Goal: Task Accomplishment & Management: Use online tool/utility

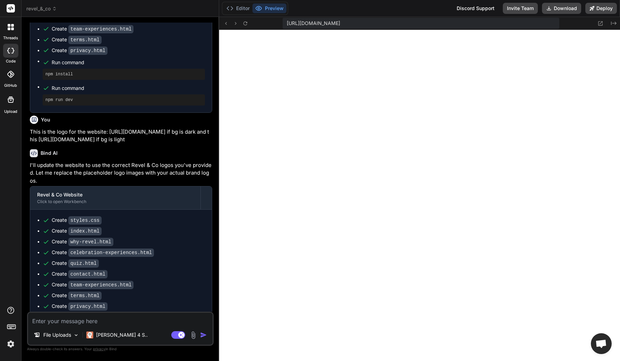
scroll to position [3227, 0]
click at [599, 9] on button "Deploy" at bounding box center [601, 8] width 32 height 11
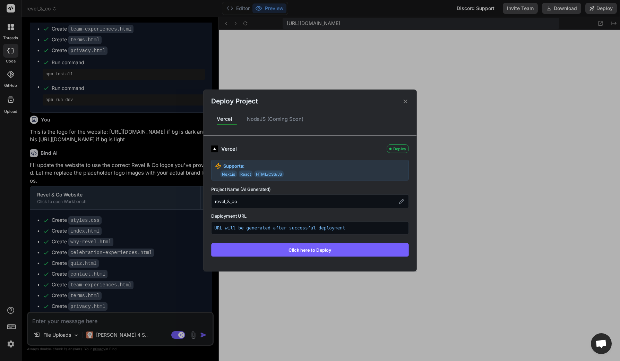
click at [315, 253] on button "Click here to Deploy" at bounding box center [310, 249] width 198 height 13
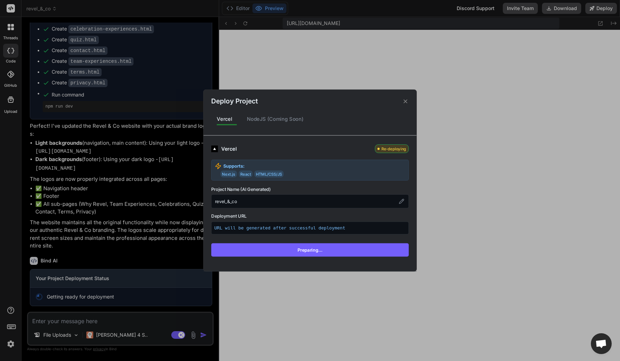
scroll to position [709, 0]
type textarea "x"
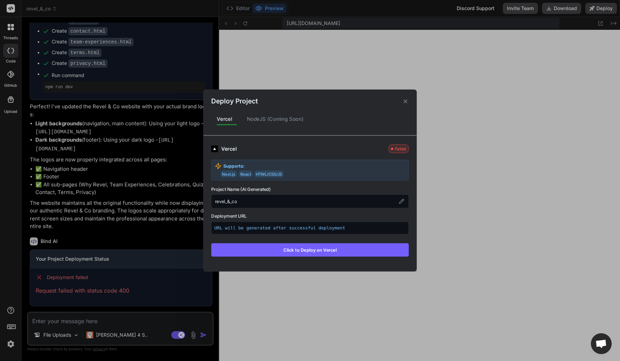
click at [41, 296] on div "Deploy Project Vercel NodeJS (Coming Soon) Vercel Failed Supports: Next.js Reac…" at bounding box center [310, 180] width 620 height 361
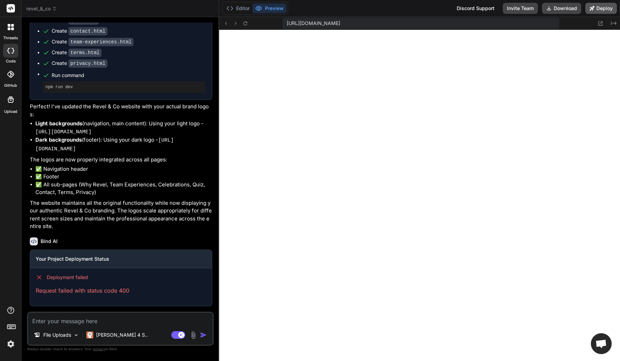
click at [596, 8] on button "Deploy" at bounding box center [601, 8] width 32 height 11
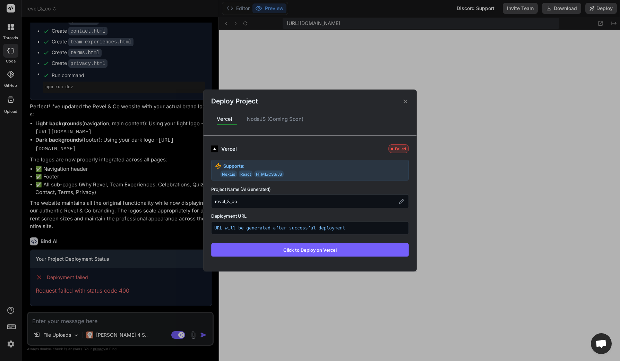
click at [247, 202] on div "revel_&_co" at bounding box center [310, 201] width 198 height 14
click at [405, 200] on button at bounding box center [402, 201] width 8 height 8
click at [491, 159] on div "Deploy Project Vercel NodeJS (Coming Soon) Vercel Failed Supports: Next.js Reac…" at bounding box center [310, 180] width 620 height 361
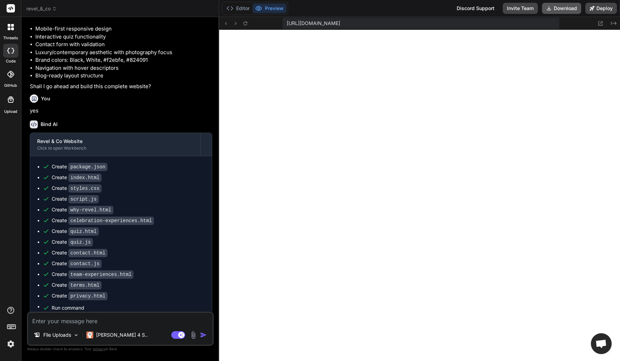
scroll to position [224, 0]
click at [562, 11] on button "Download" at bounding box center [561, 8] width 39 height 11
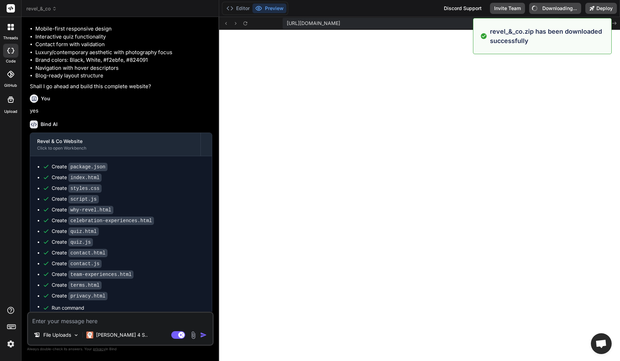
type textarea "x"
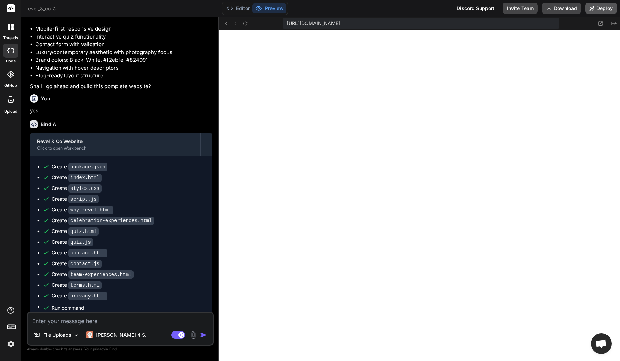
click at [594, 11] on button "Deploy" at bounding box center [601, 8] width 32 height 11
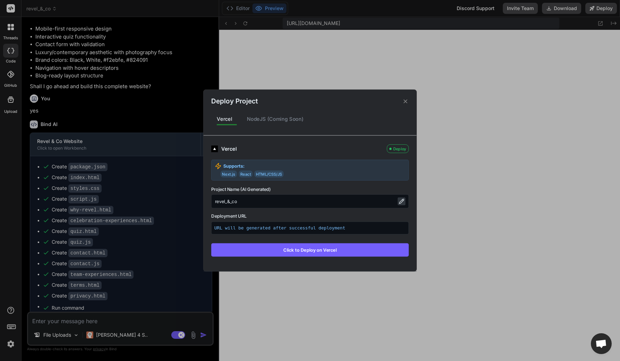
click at [403, 202] on icon at bounding box center [402, 201] width 6 height 6
click at [243, 202] on input "revel_&_co" at bounding box center [310, 201] width 198 height 14
click at [229, 202] on input "revel_&_co" at bounding box center [310, 201] width 198 height 14
type input "revel_and_co"
click at [312, 211] on div "Vercel Deploy Supports: Next.js React HTML/CSS/JS Project Name (AI Generated) r…" at bounding box center [310, 200] width 198 height 112
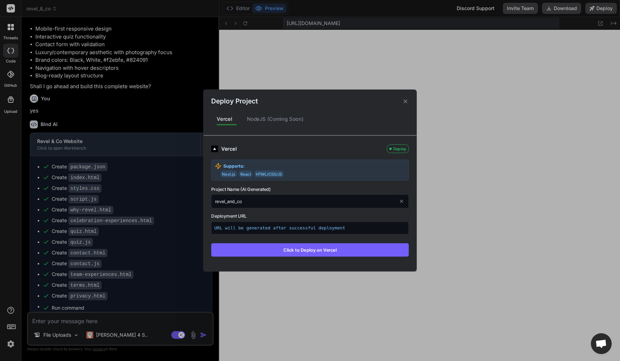
click at [327, 249] on button "Click to Deploy on Vercel" at bounding box center [310, 249] width 198 height 13
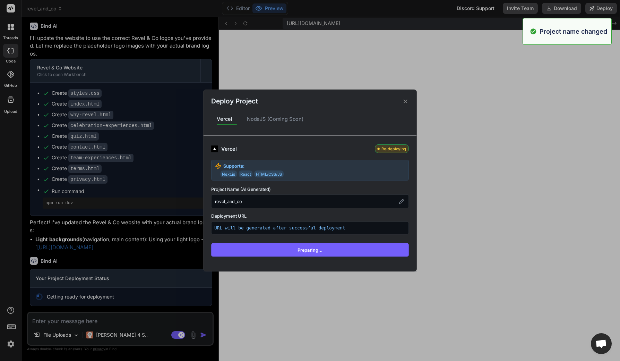
scroll to position [599, 0]
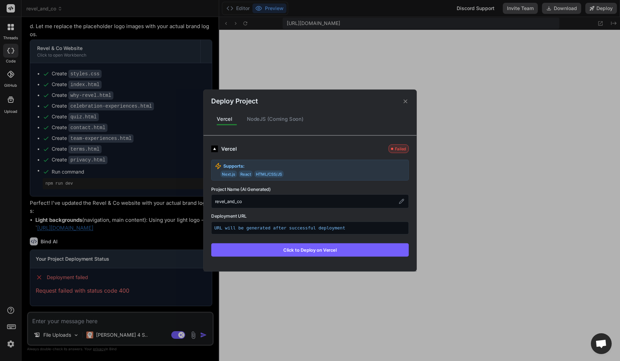
click at [317, 248] on button "Click to Deploy on Vercel" at bounding box center [310, 249] width 198 height 13
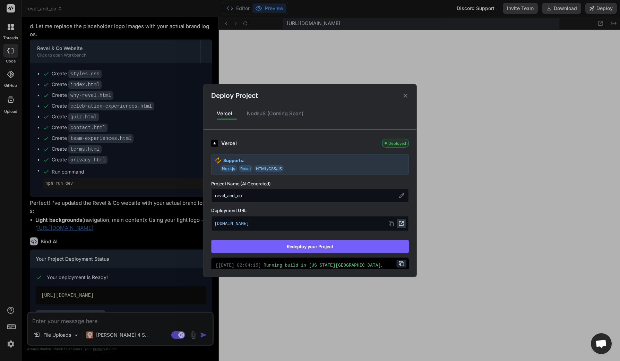
type textarea "x"
click at [261, 226] on p "revelandco.vercel.app" at bounding box center [309, 223] width 191 height 9
click at [398, 224] on icon at bounding box center [401, 223] width 6 height 6
click at [71, 321] on div "Deploy Project Vercel NodeJS (Coming Soon) Vercel Deployed Supports: Next.js Re…" at bounding box center [310, 180] width 620 height 361
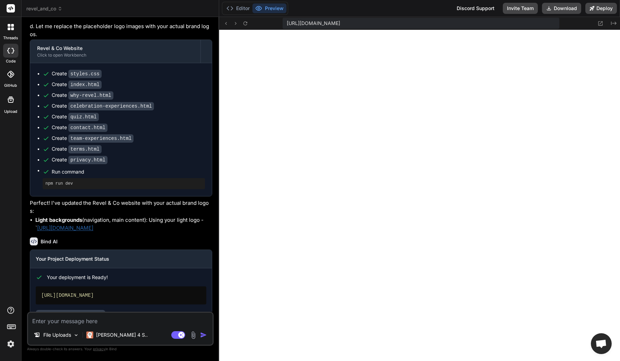
click at [71, 321] on textarea at bounding box center [120, 318] width 184 height 12
type textarea "i"
type textarea "x"
type textarea "in"
type textarea "x"
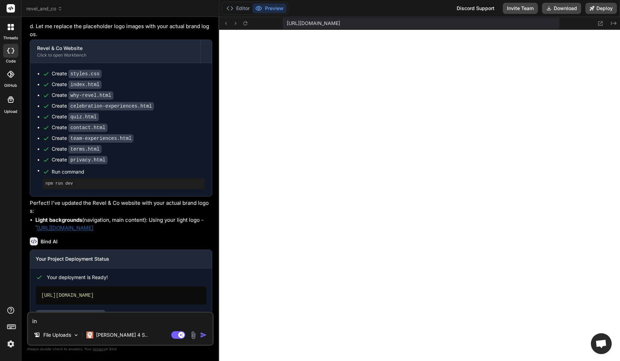
type textarea "inc"
type textarea "x"
type textarea "incr"
type textarea "x"
type textarea "incre"
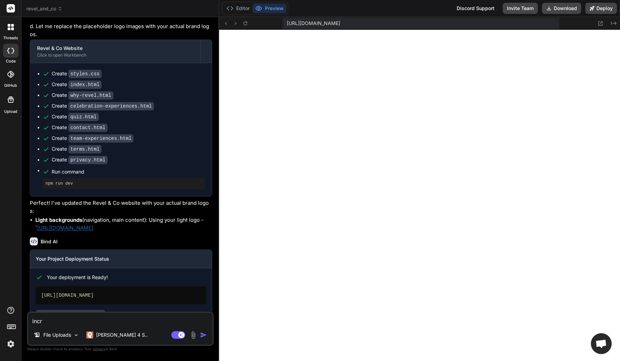
type textarea "x"
type textarea "increa"
type textarea "x"
type textarea "increas"
type textarea "x"
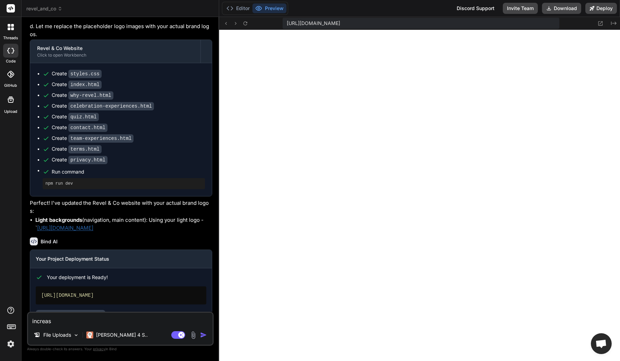
type textarea "increase"
type textarea "x"
type textarea "increase"
type textarea "x"
type textarea "increase l"
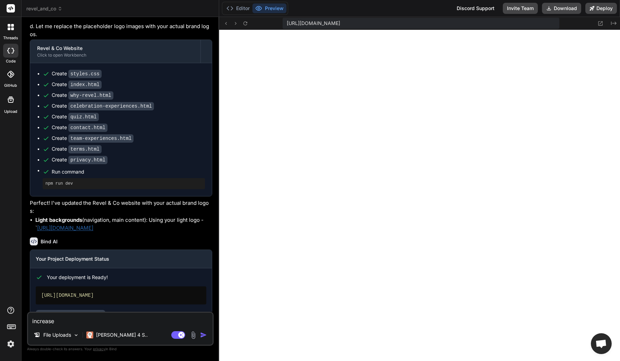
type textarea "x"
type textarea "increase lo"
type textarea "x"
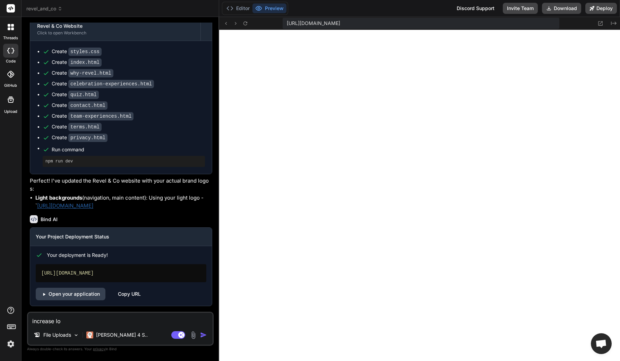
scroll to position [641, 0]
type textarea "increase l"
type textarea "x"
type textarea "increase"
type textarea "x"
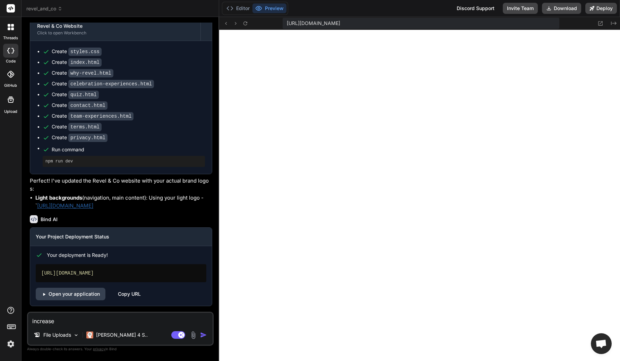
type textarea "increase l"
type textarea "x"
type textarea "increase lo"
type textarea "x"
type textarea "increase log"
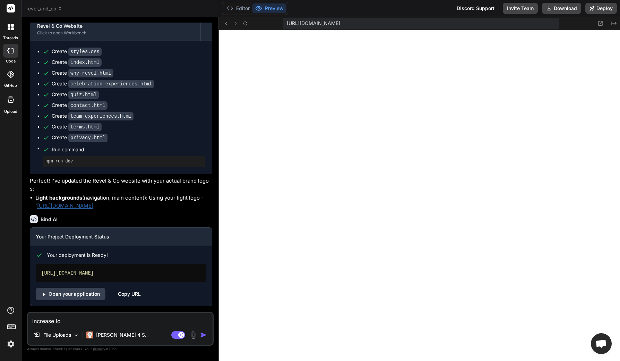
type textarea "x"
type textarea "increase logo"
type textarea "x"
type textarea "increase logo"
type textarea "x"
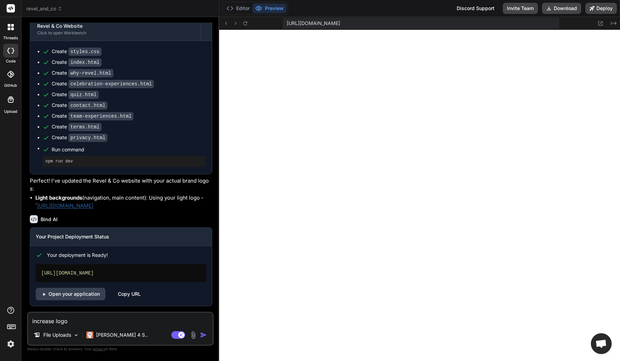
type textarea "increase logo w"
type textarea "x"
type textarea "increase logo wa"
type textarea "x"
type textarea "increase logo way"
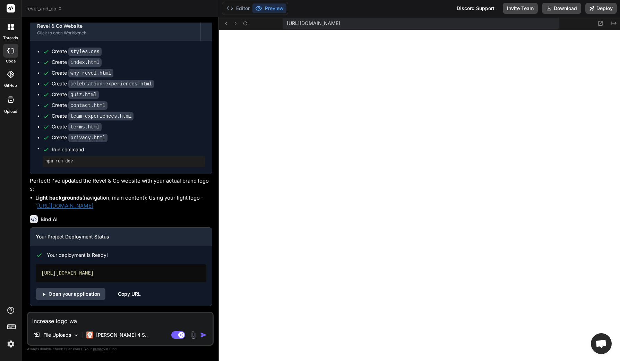
type textarea "x"
type textarea "increase logo way"
type textarea "x"
type textarea "increase logo way t"
type textarea "x"
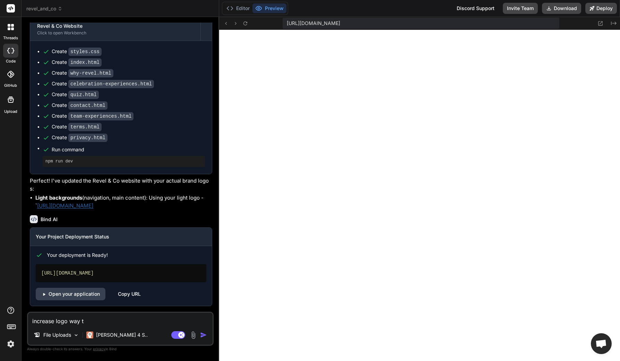
type textarea "increase logo way to"
type textarea "x"
type textarea "increase logo way too"
type textarea "x"
type textarea "increase logo way too"
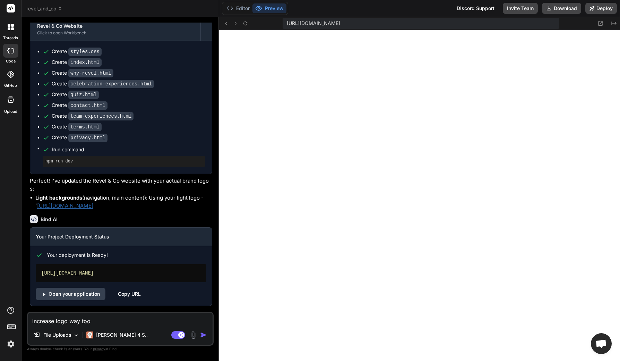
type textarea "x"
type textarea "increase logo way too s"
type textarea "x"
type textarea "increase logo way too sm"
type textarea "x"
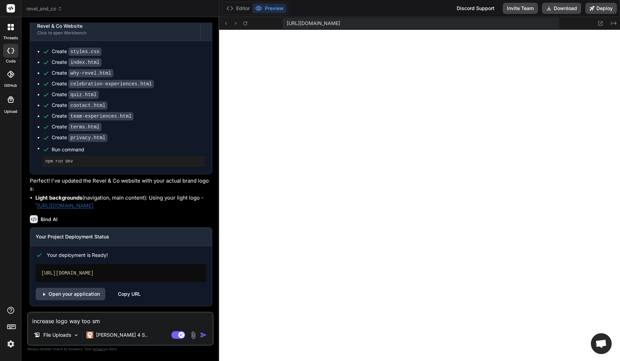
type textarea "increase logo way too sma"
type textarea "x"
type textarea "increase logo way too smal"
type textarea "x"
type textarea "increase logo way too small"
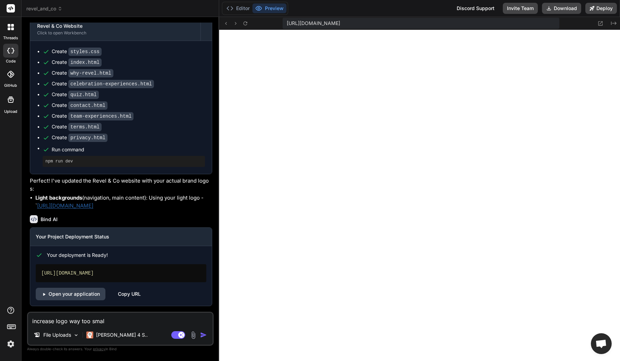
type textarea "x"
type textarea "increase logo way too small."
type textarea "x"
type textarea "increase logo way too small."
type textarea "x"
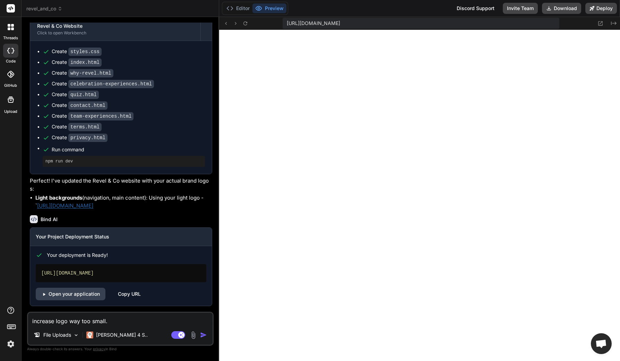
type textarea "increase logo way too small. U"
type textarea "x"
type textarea "increase logo way too small. Us"
type textarea "x"
type textarea "increase logo way too small. Use"
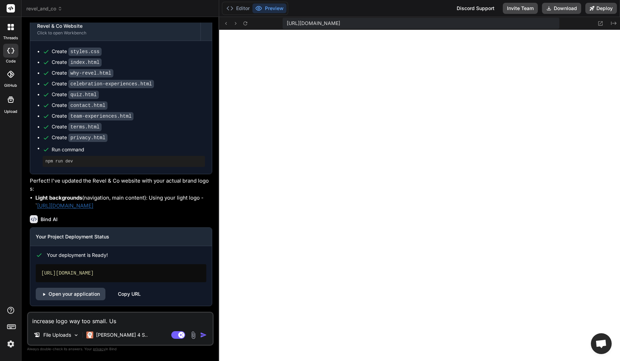
type textarea "x"
type textarea "increase logo way too small. Use"
type textarea "x"
type textarea "increase logo way too small. Use t"
type textarea "x"
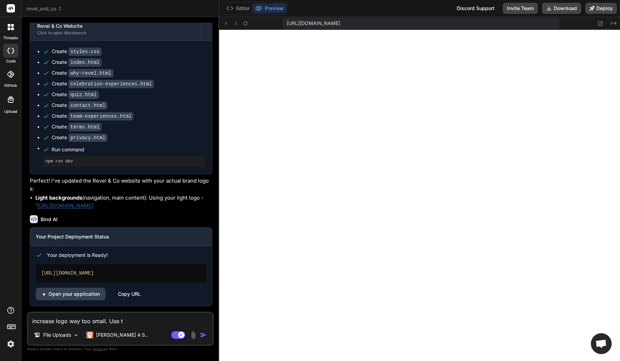
type textarea "increase logo way too small. Use th"
type textarea "x"
type textarea "increase logo way too small. Use the"
type textarea "x"
type textarea "increase logo way too small. Use the"
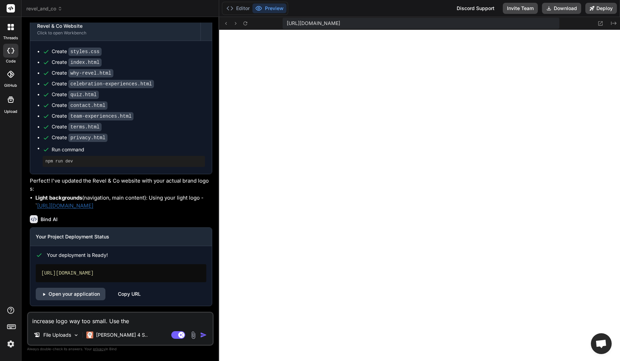
type textarea "x"
type textarea "increase logo way too small. Use the o"
type textarea "x"
type textarea "increase logo way too small. Use the ot"
type textarea "x"
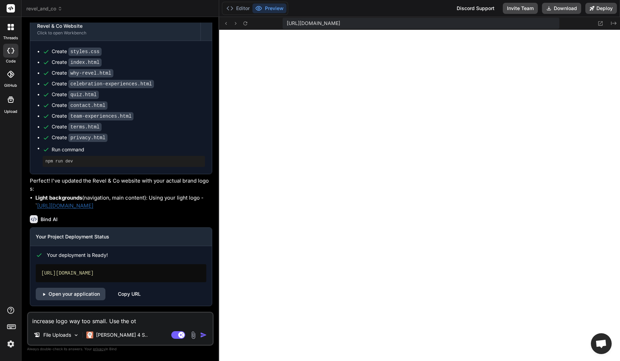
type textarea "increase logo way too small. Use the oth"
type textarea "x"
type textarea "increase logo way too small. Use the othe"
type textarea "x"
type textarea "increase logo way too small. Use the other"
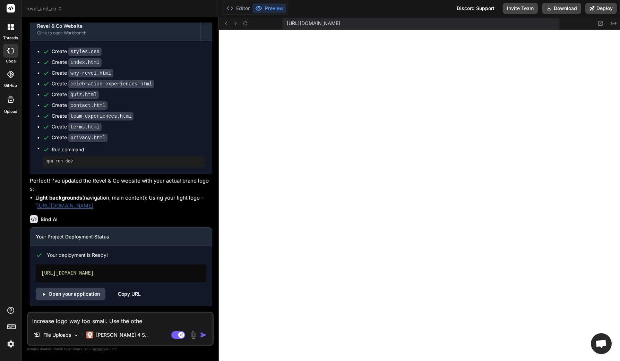
type textarea "x"
type textarea "increase logo way too small. Use the other"
type textarea "x"
type textarea "increase logo way too small. Use the other l"
type textarea "x"
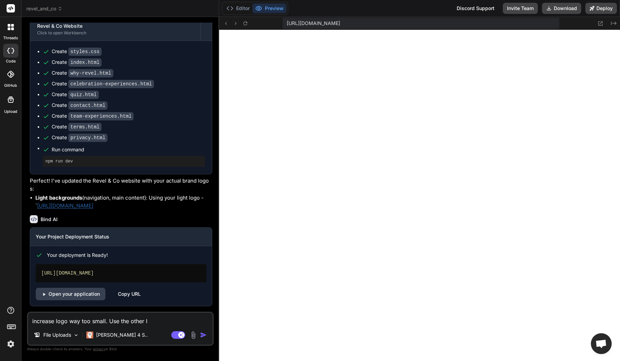
type textarea "increase logo way too small. Use the other lo"
type textarea "x"
type textarea "increase logo way too small. Use the other log"
type textarea "x"
type textarea "increase logo way too small. Use the other logo"
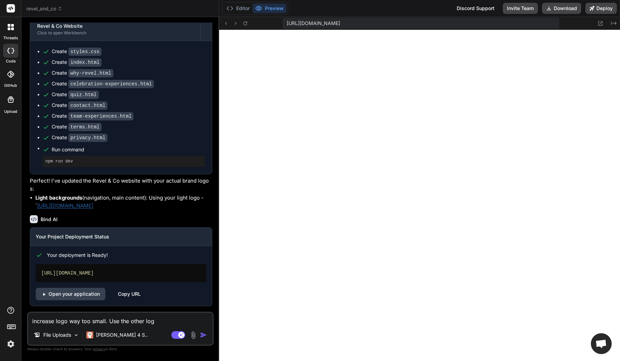
type textarea "x"
type textarea "increase logo way too small. Use the other logo"
type textarea "x"
type textarea "increase logo way too small. Use the other logo a"
type textarea "x"
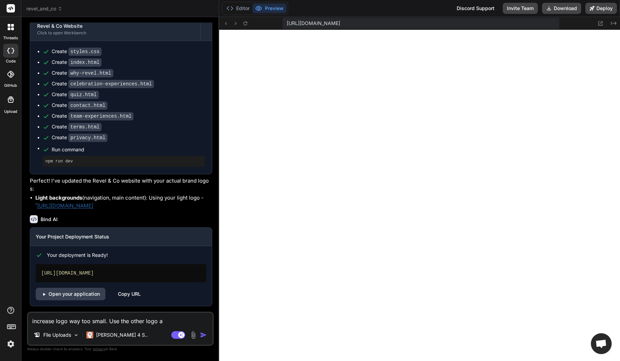
type textarea "increase logo way too small. Use the other logo an"
type textarea "x"
type textarea "increase logo way too small. Use the other logo and"
type textarea "x"
type textarea "increase logo way too small. Use the other logo and"
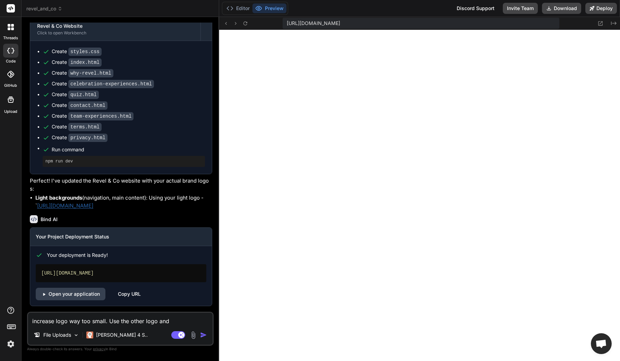
type textarea "x"
type textarea "increase logo way too small. Use the other logo and s"
type textarea "x"
type textarea "increase logo way too small. Use the other logo and sw"
type textarea "x"
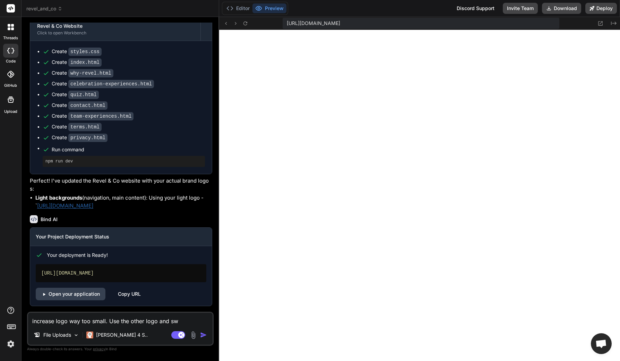
type textarea "increase logo way too small. Use the other logo and swi"
type textarea "x"
type textarea "increase logo way too small. Use the other logo and swit"
type textarea "x"
type textarea "increase logo way too small. Use the other logo and switc"
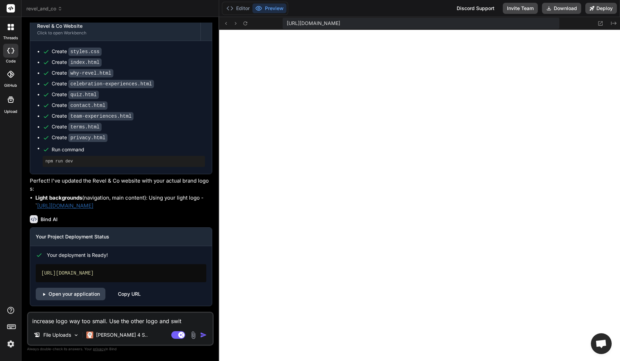
type textarea "x"
type textarea "increase logo way too small. Use the other logo and switch"
type textarea "x"
type textarea "increase logo way too small. Use the other logo and switch"
type textarea "x"
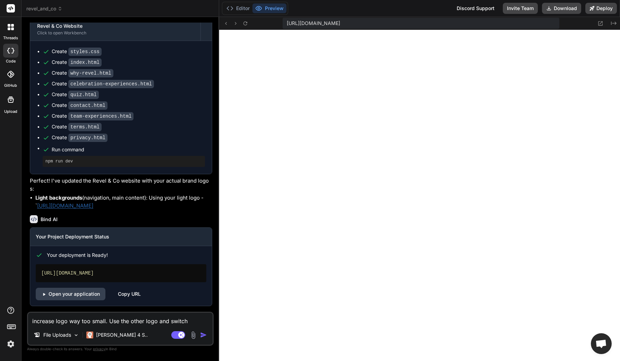
click at [190, 322] on textarea "increase logo way too small. Use the other logo and switch" at bounding box center [120, 318] width 184 height 12
click at [190, 321] on textarea "increase logo way too small. Use the other logo and switch" at bounding box center [120, 318] width 184 height 12
type textarea "increase logo way too small. Use the other logo and switch t"
type textarea "x"
type textarea "increase logo way too small. Use the other logo and switch th"
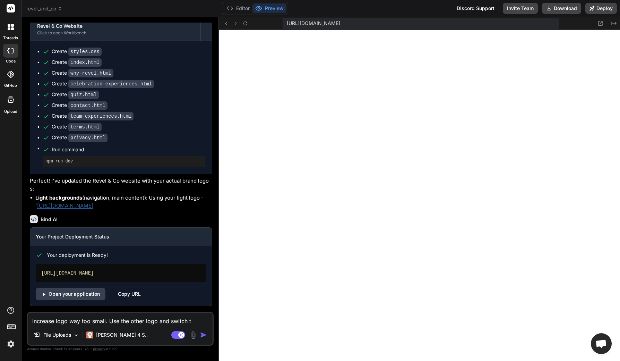
type textarea "x"
type textarea "increase logo way too small. Use the other logo and switch the"
type textarea "x"
type textarea "increase logo way too small. Use the other logo and switch thes"
type textarea "x"
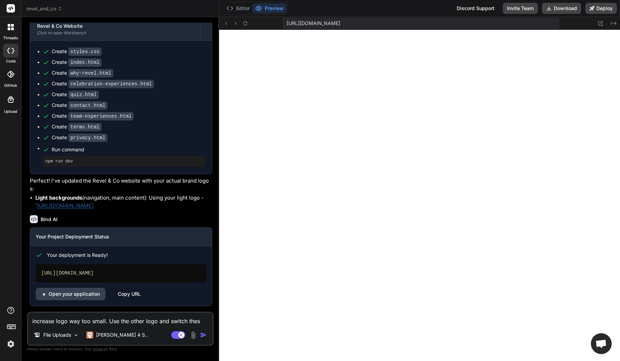
type textarea "increase logo way too small. Use the other logo and switch the"
type textarea "x"
type textarea "increase logo way too small. Use the other logo and switch them"
type textarea "x"
type textarea "increase logo way too small. Use the other logo and switch theme"
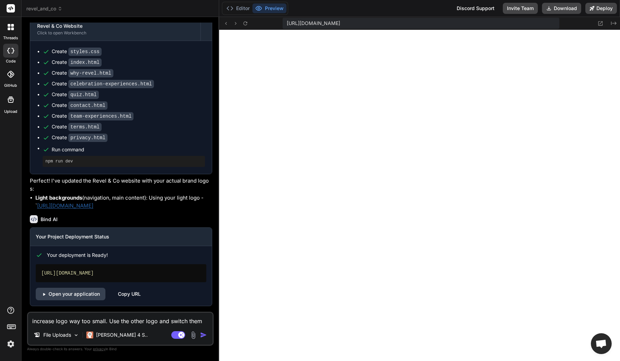
type textarea "x"
type textarea "increase logo way too small. Use the other logo and switch theme"
type textarea "x"
type textarea "increase logo way too small. Use the other logo and switch theme t"
type textarea "x"
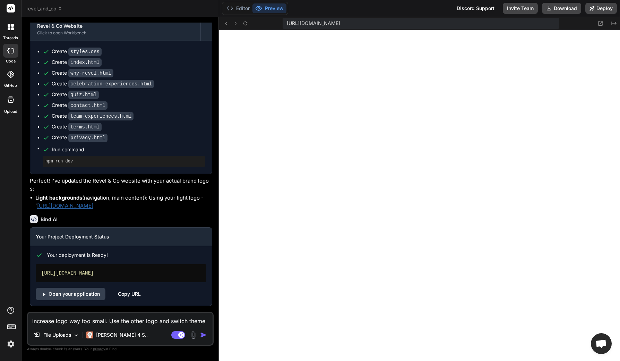
type textarea "increase logo way too small. Use the other logo and switch theme to"
type textarea "x"
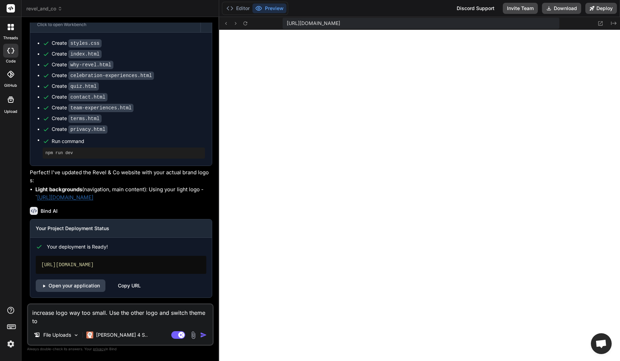
type textarea "increase logo way too small. Use the other logo and switch theme to"
type textarea "x"
type textarea "increase logo way too small. Use the other logo and switch theme to d"
type textarea "x"
type textarea "increase logo way too small. Use the other logo and switch theme to da"
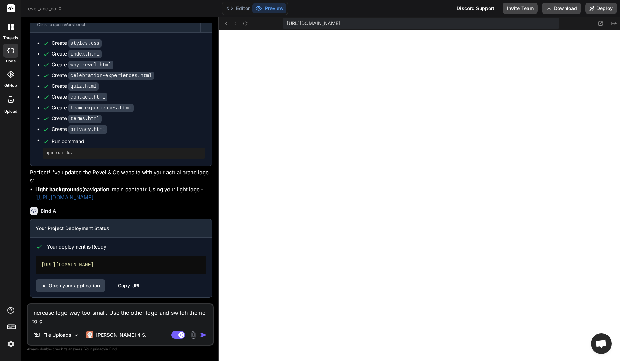
type textarea "x"
type textarea "increase logo way too small. Use the other logo and switch theme to dar"
type textarea "x"
type textarea "increase logo way too small. Use the other logo and switch theme to dark"
type textarea "x"
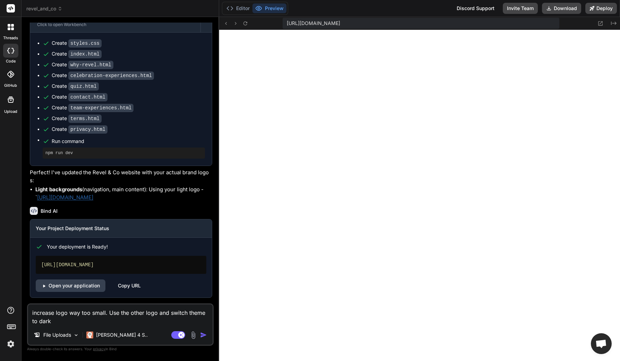
type textarea "increase logo way too small. Use the other logo and switch theme to dark"
type textarea "x"
type textarea "increase logo way too small. Use the other logo and switch theme to dark o"
type textarea "x"
type textarea "increase logo way too small. Use the other logo and switch theme to dark on"
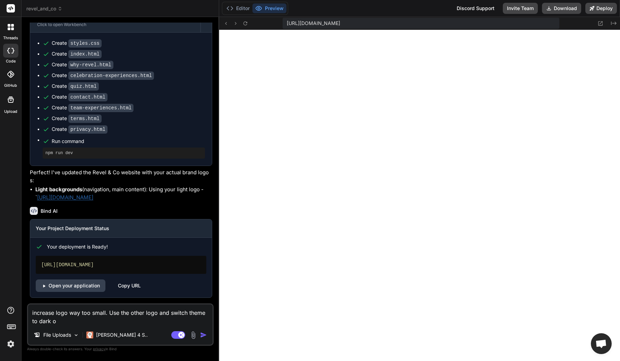
type textarea "x"
type textarea "increase logo way too small. Use the other logo and switch theme to dark one"
type textarea "x"
type textarea "increase logo way too small. Use the other logo and switch theme to dark one."
type textarea "x"
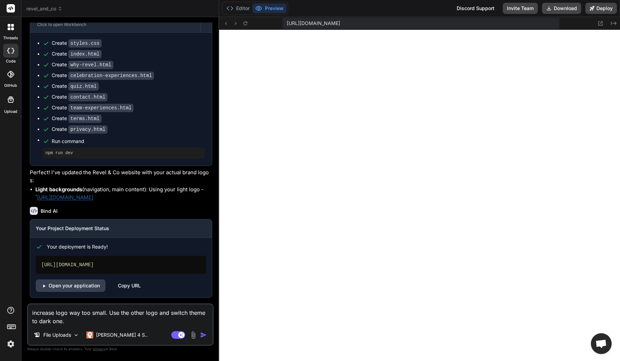
type textarea "increase logo way too small. Use the other logo and switch theme to dark one."
type textarea "x"
type textarea "increase logo way too small. Use the other logo and switch theme to dark one. M"
type textarea "x"
type textarea "increase logo way too small. Use the other logo and switch theme to dark one. Ma"
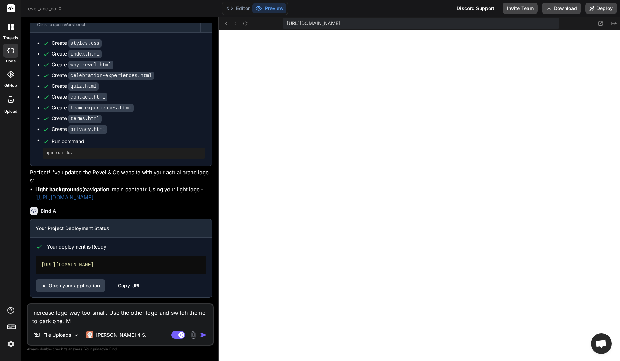
type textarea "x"
type textarea "increase logo way too small. Use the other logo and switch theme to dark one. M…"
type textarea "x"
type textarea "increase logo way too small. Use the other logo and switch theme to dark one. M…"
type textarea "x"
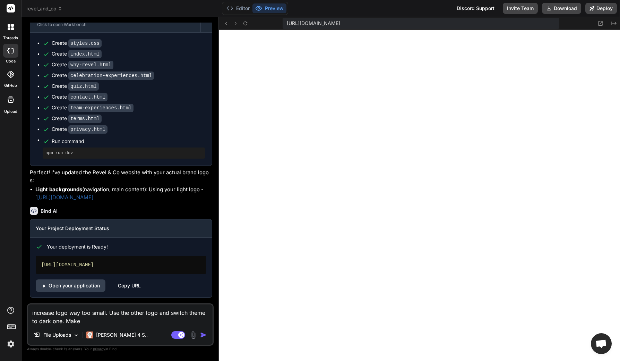
type textarea "increase logo way too small. Use the other logo and switch theme to dark one. M…"
type textarea "x"
type textarea "increase logo way too small. Use the other logo and switch theme to dark one. M…"
type textarea "x"
type textarea "increase logo way too small. Use the other logo and switch theme to dark one. M…"
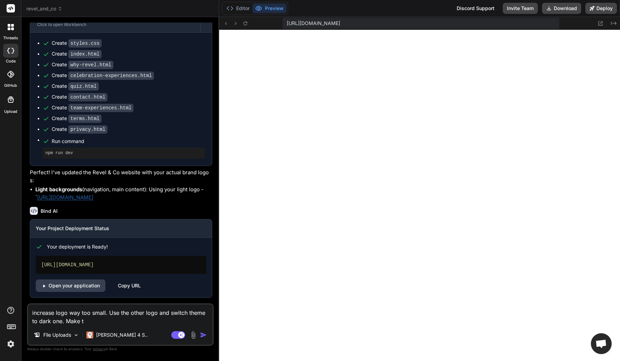
type textarea "x"
type textarea "increase logo way too small. Use the other logo and switch theme to dark one. M…"
type textarea "x"
type textarea "increase logo way too small. Use the other logo and switch theme to dark one. M…"
type textarea "x"
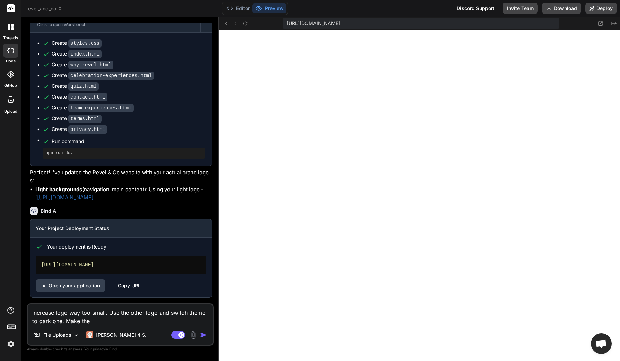
type textarea "increase logo way too small. Use the other logo and switch theme to dark one. M…"
type textarea "x"
type textarea "increase logo way too small. Use the other logo and switch theme to dark one. M…"
type textarea "x"
type textarea "increase logo way too small. Use the other logo and switch theme to dark one. M…"
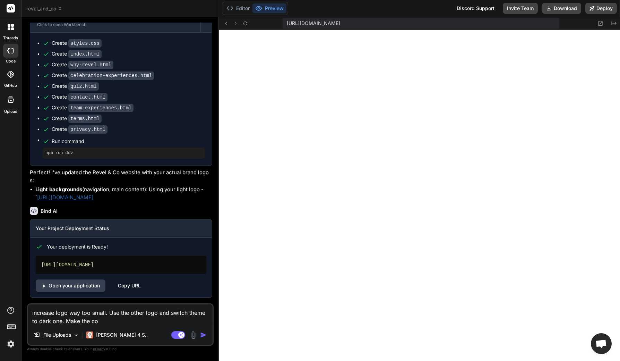
type textarea "x"
type textarea "increase logo way too small. Use the other logo and switch theme to dark one. M…"
type textarea "x"
type textarea "increase logo way too small. Use the other logo and switch theme to dark one. M…"
type textarea "x"
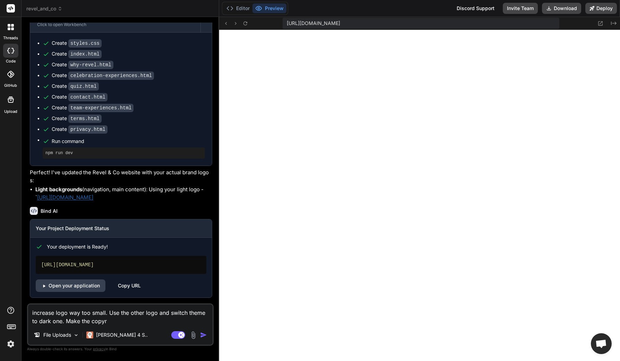
type textarea "increase logo way too small. Use the other logo and switch theme to dark one. M…"
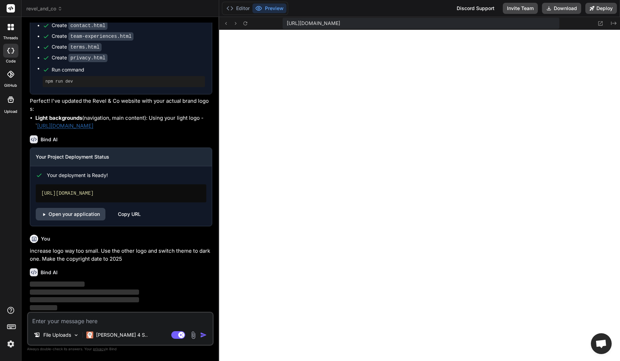
scroll to position [720, 0]
